Goal: Information Seeking & Learning: Learn about a topic

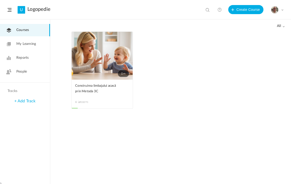
click at [23, 74] on span "People" at bounding box center [21, 71] width 11 height 5
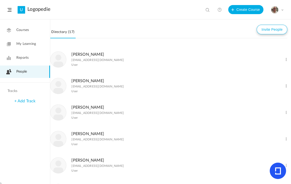
click at [274, 29] on button "Invite People" at bounding box center [272, 30] width 31 height 10
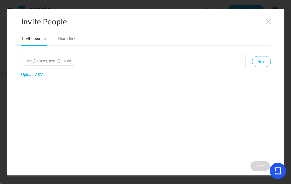
click at [67, 36] on link "Share link" at bounding box center [66, 40] width 20 height 11
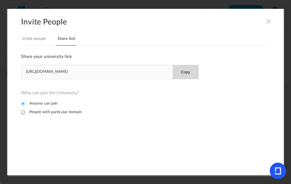
click at [181, 71] on button "Copy" at bounding box center [186, 72] width 26 height 14
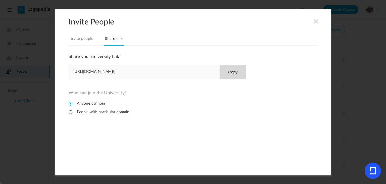
click at [238, 70] on button "Copy" at bounding box center [233, 72] width 26 height 14
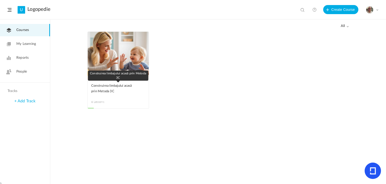
click at [101, 87] on span "Construirea limbajului acasă prin Metoda 3C" at bounding box center [114, 88] width 47 height 11
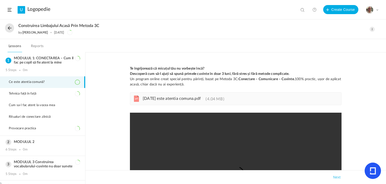
click at [29, 81] on span "Ce este atentia comună?" at bounding box center [30, 82] width 43 height 4
